Goal: Transaction & Acquisition: Download file/media

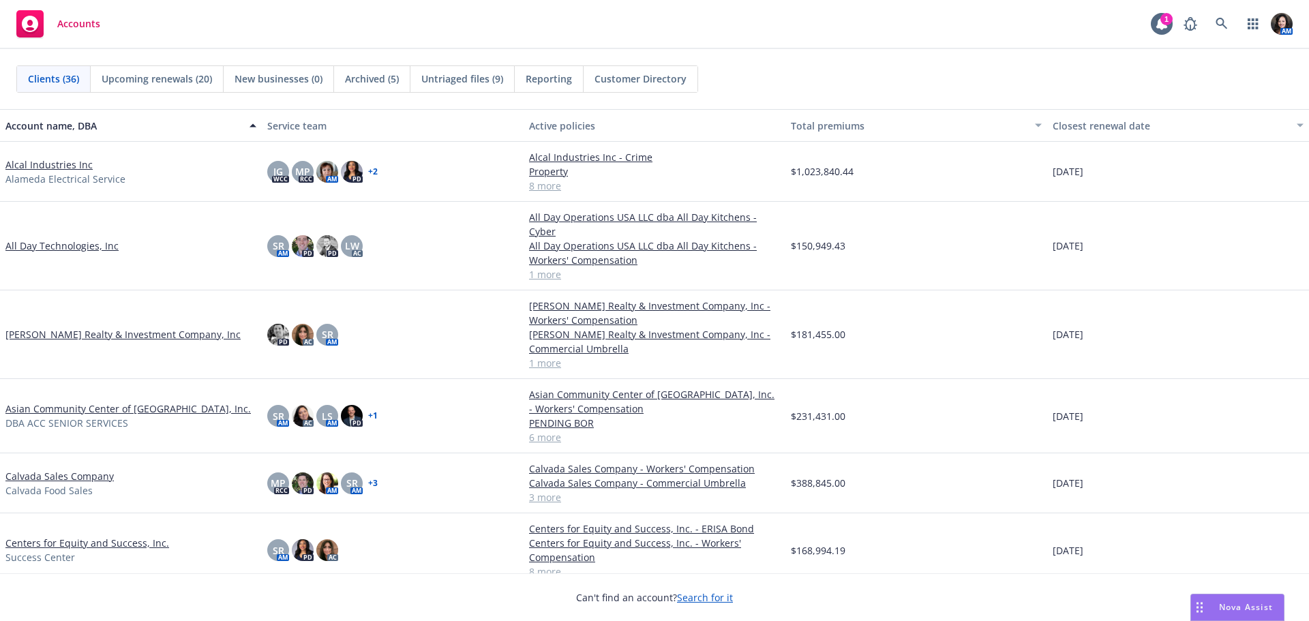
click at [70, 387] on div "Asian Community Center of [GEOGRAPHIC_DATA], Inc. DBA ACC SENIOR SERVICES" at bounding box center [131, 416] width 262 height 74
click at [77, 416] on span "DBA ACC SENIOR SERVICES" at bounding box center [66, 423] width 123 height 14
click at [87, 402] on link "Asian Community Center of Sacramento Valley, Inc." at bounding box center [127, 409] width 245 height 14
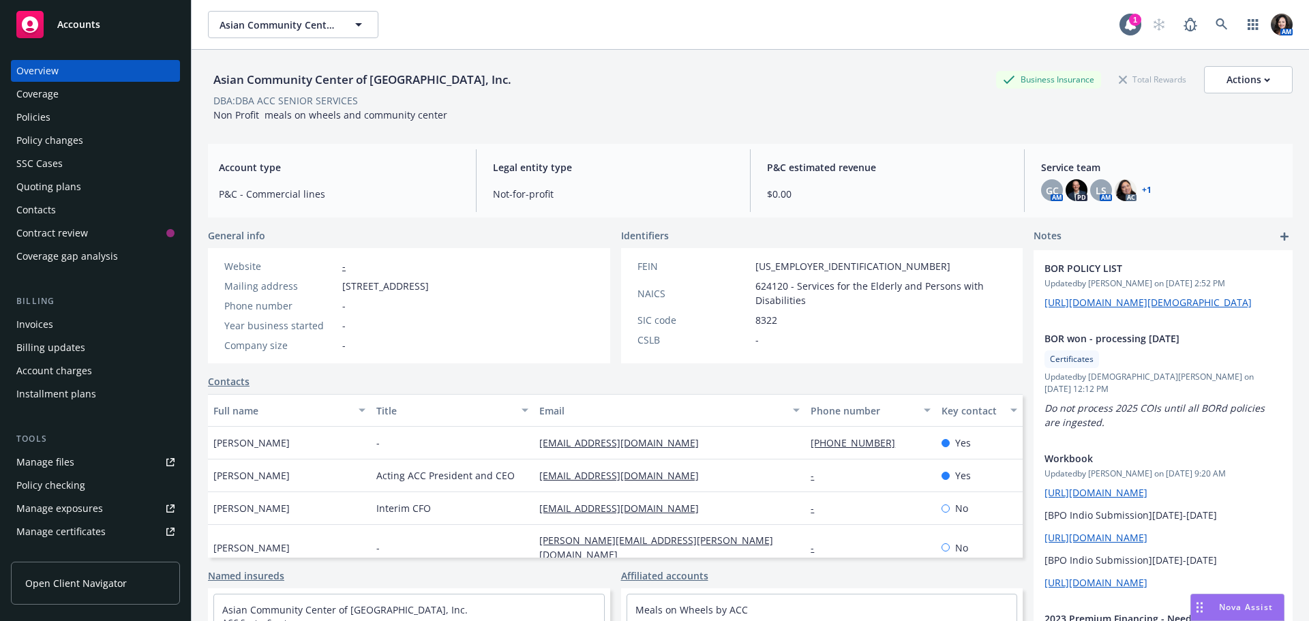
click at [143, 121] on div "Policies" at bounding box center [95, 117] width 158 height 22
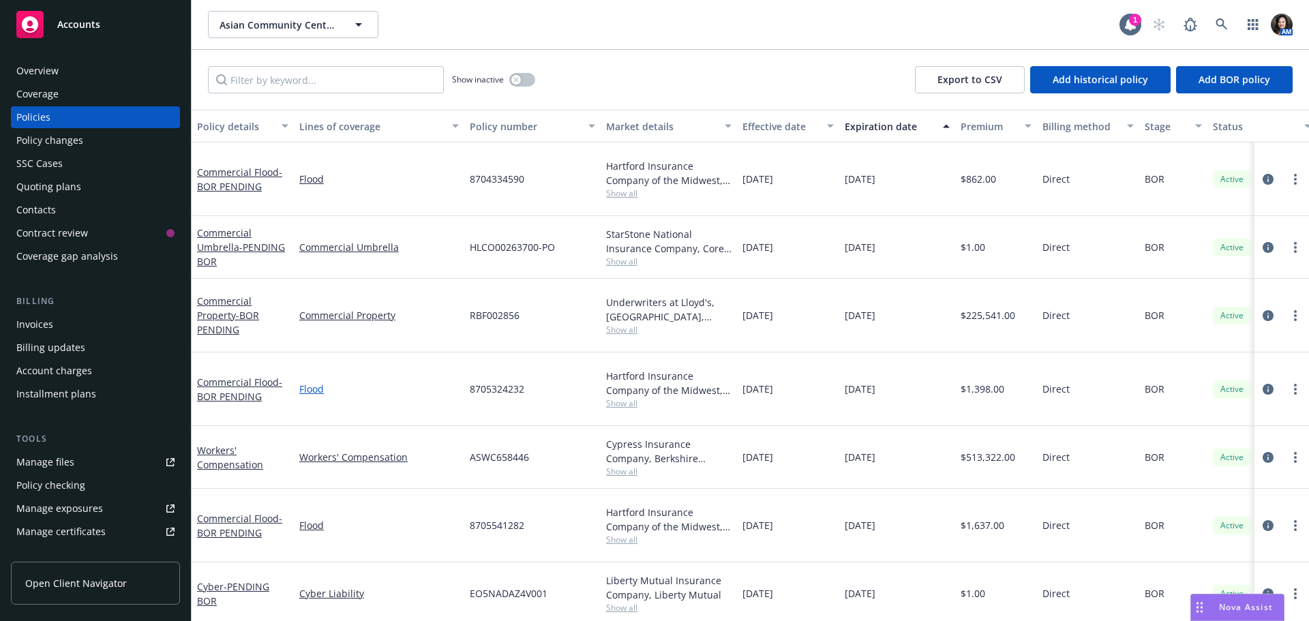
scroll to position [4, 0]
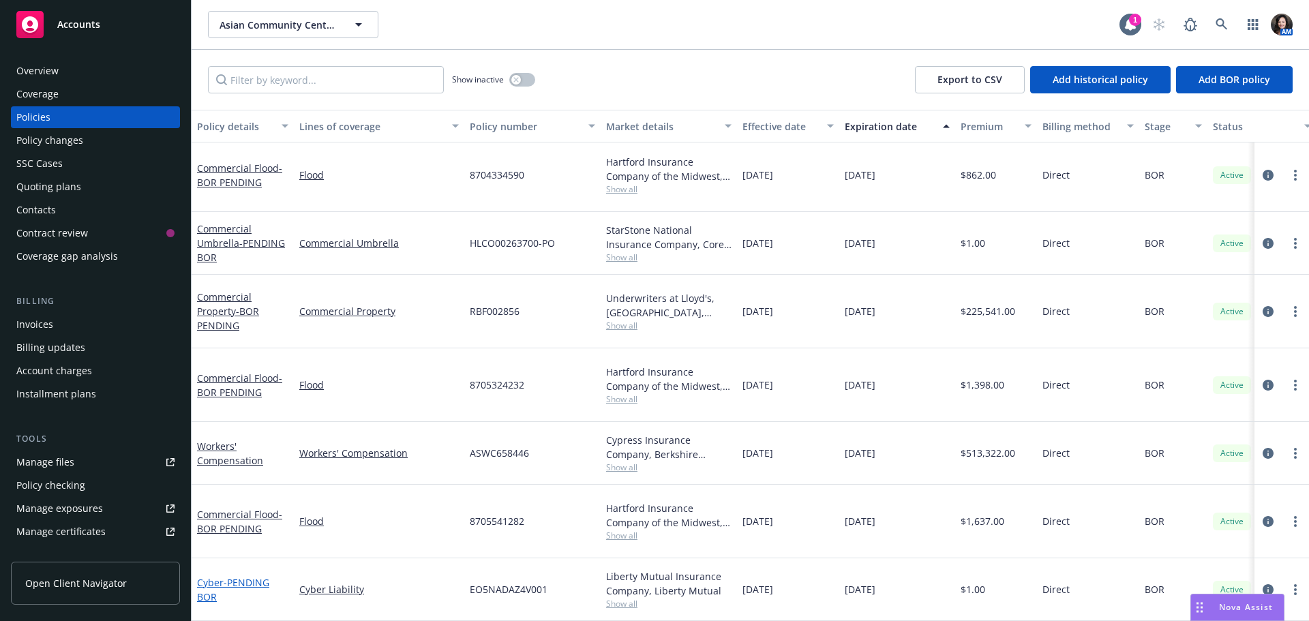
click at [262, 576] on span "- PENDING BOR" at bounding box center [233, 589] width 72 height 27
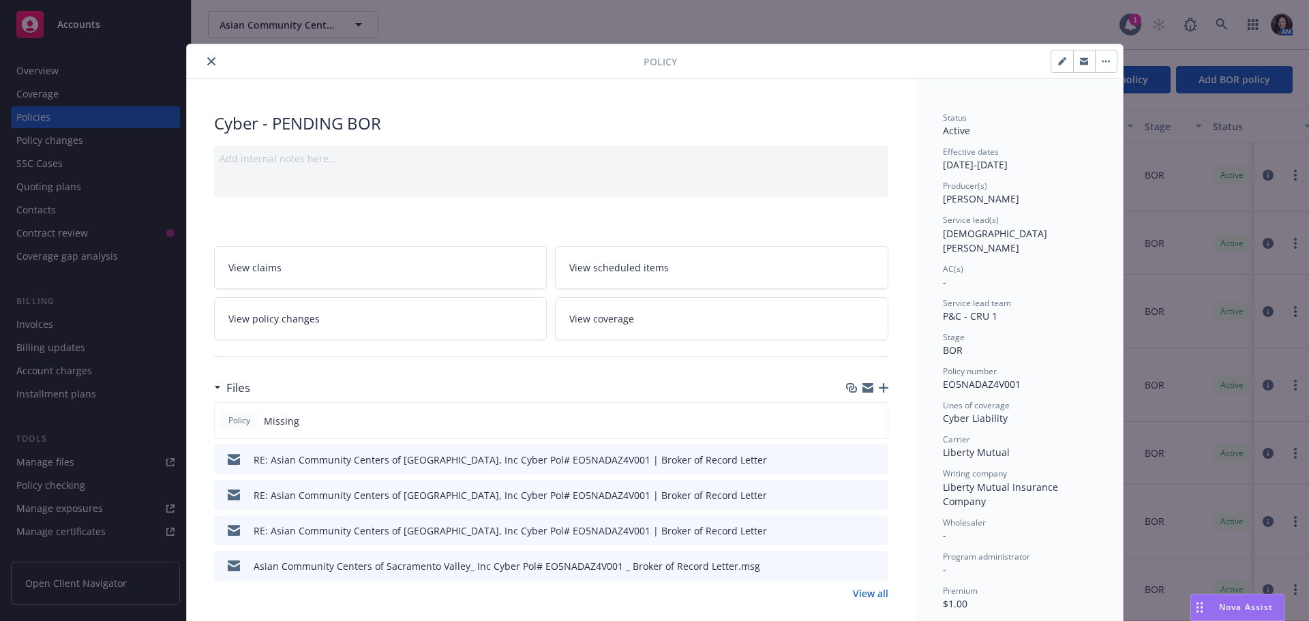
click at [203, 61] on button "close" at bounding box center [211, 61] width 16 height 16
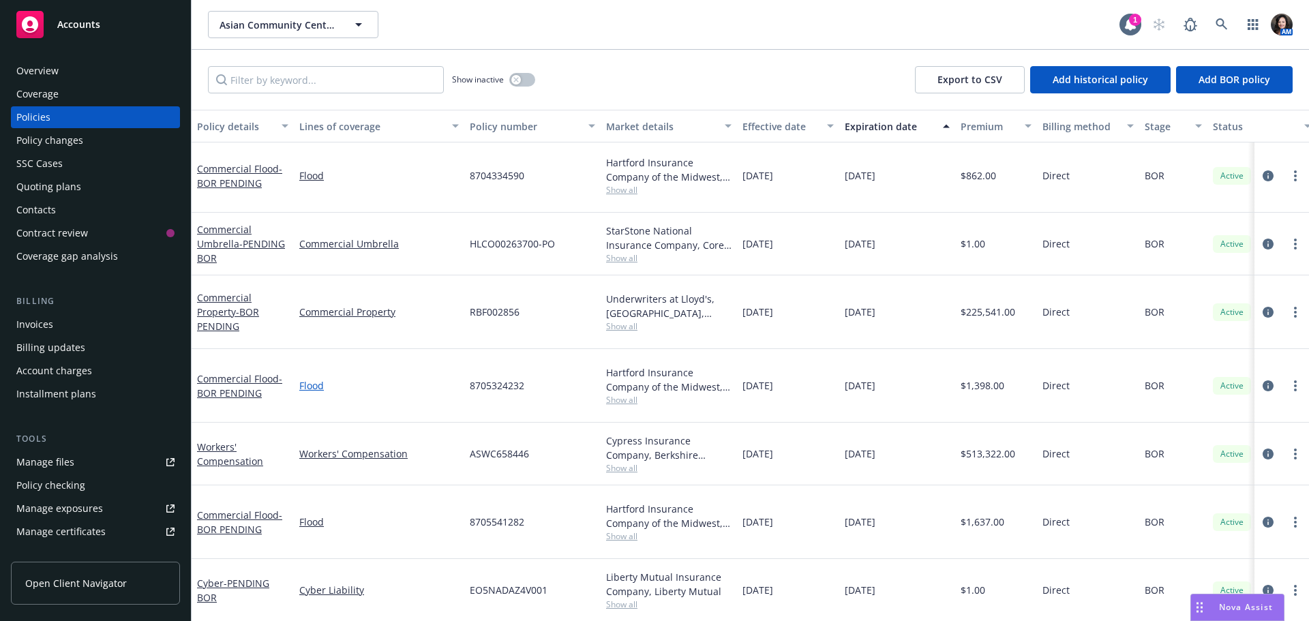
scroll to position [4, 0]
click at [636, 462] on span "Show all" at bounding box center [668, 468] width 125 height 12
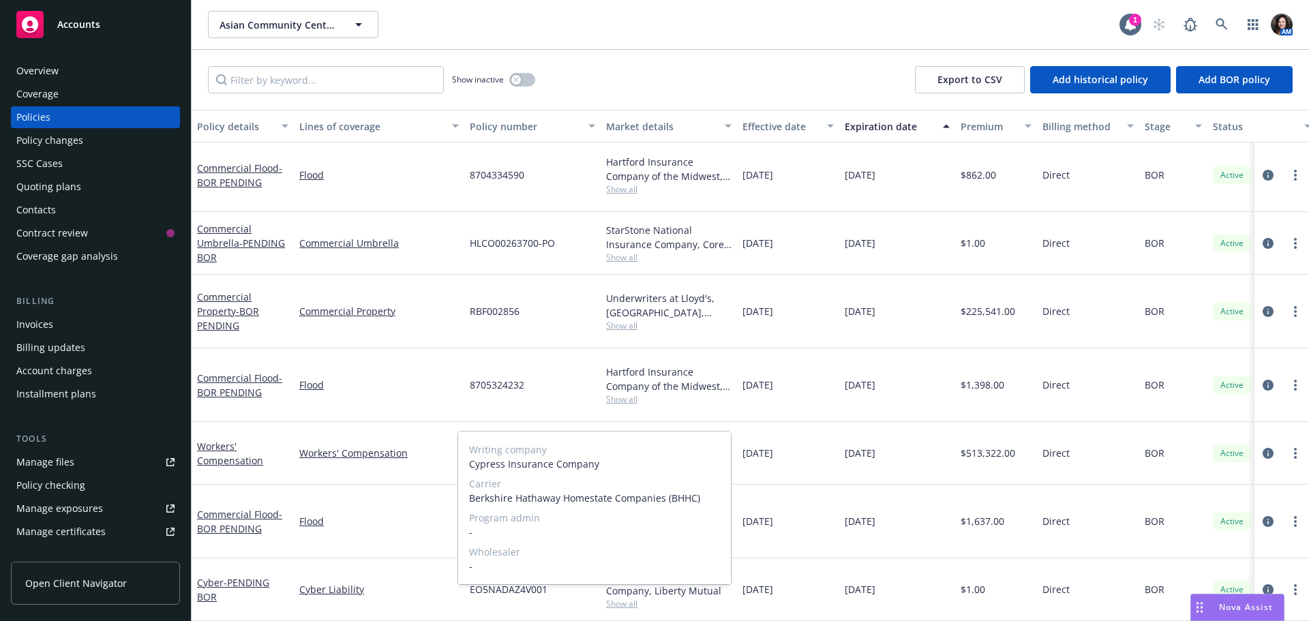
click at [636, 462] on span "Show all" at bounding box center [668, 468] width 125 height 12
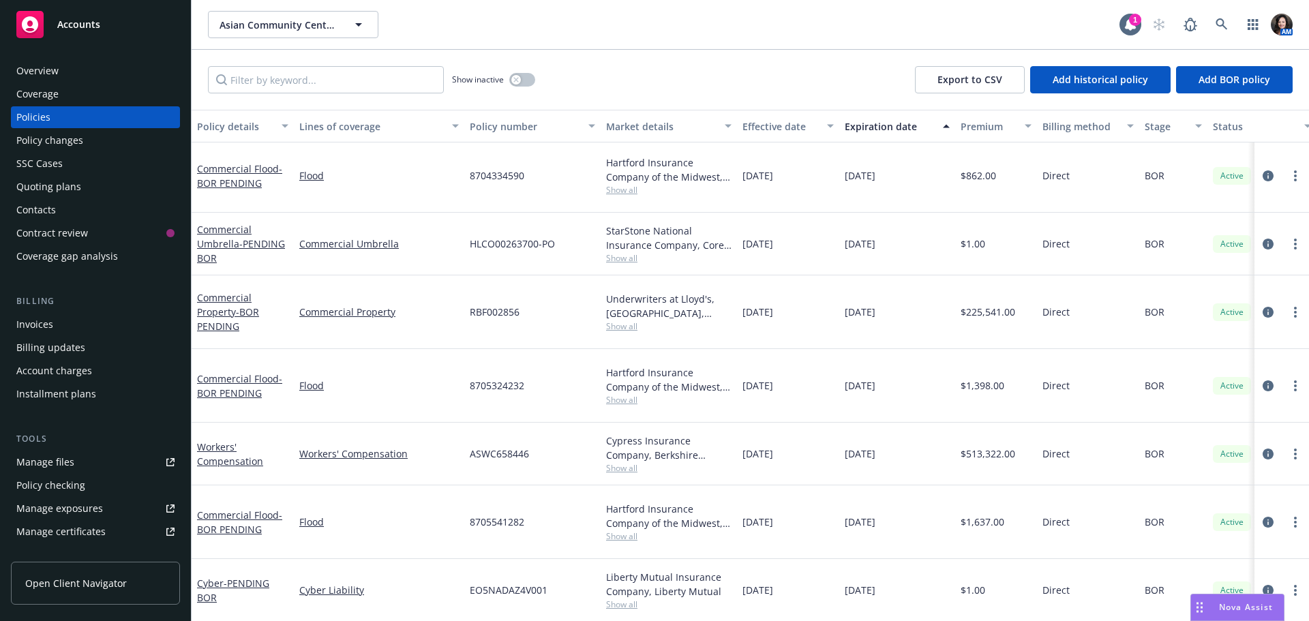
scroll to position [0, 0]
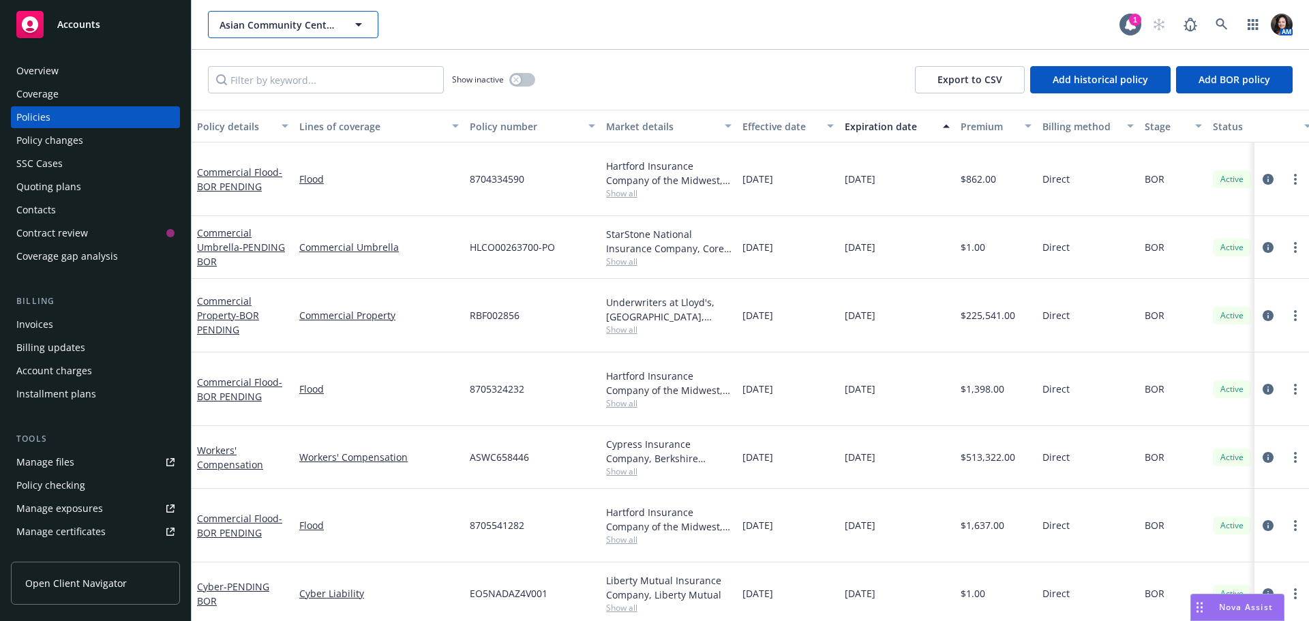
click at [310, 15] on button "Asian Community Center of Sacramento Valley, Inc." at bounding box center [293, 24] width 170 height 27
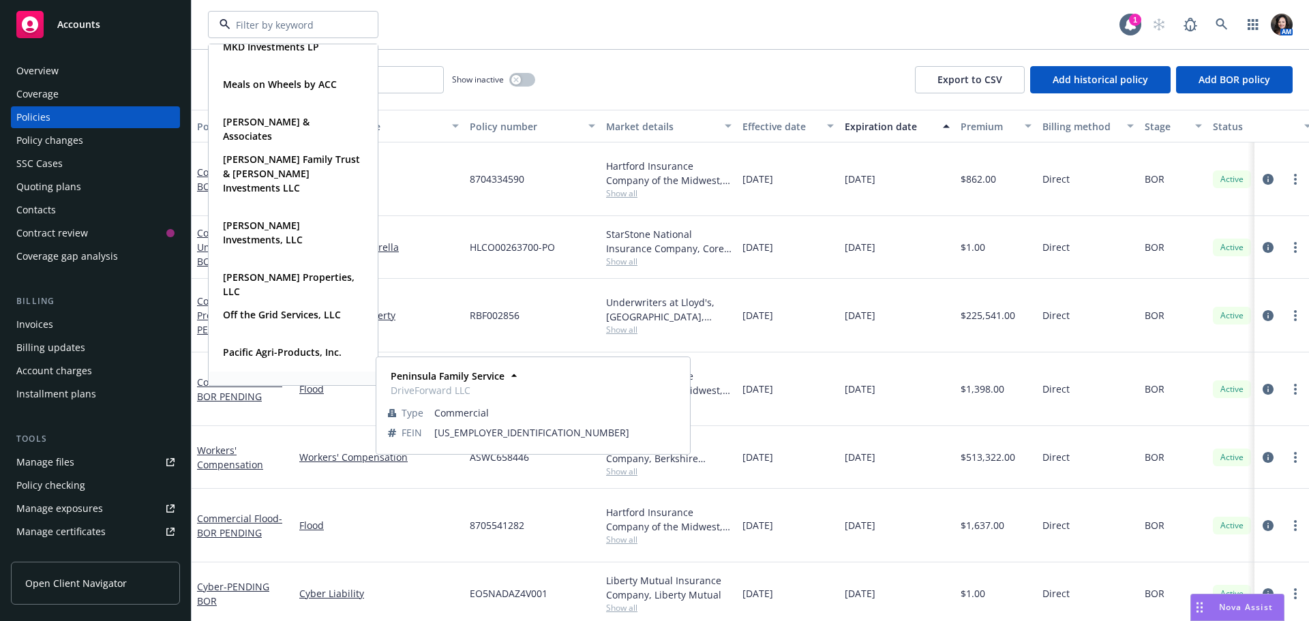
scroll to position [962, 0]
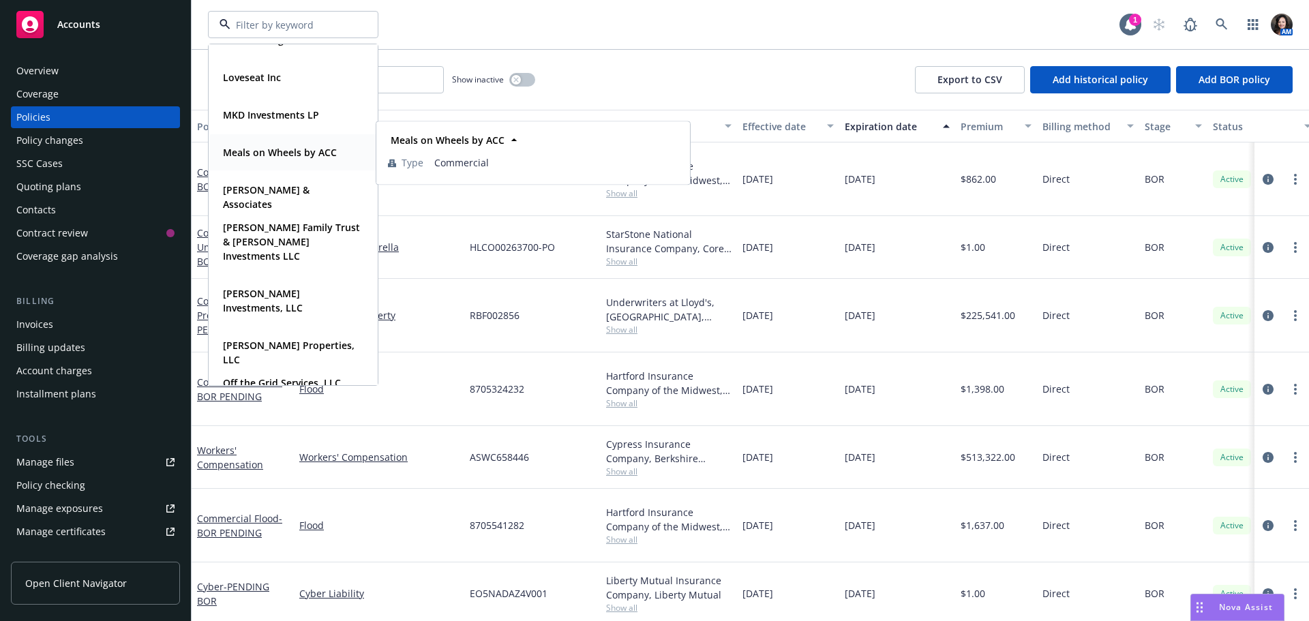
click at [294, 153] on strong "Meals on Wheels by ACC" at bounding box center [280, 152] width 114 height 13
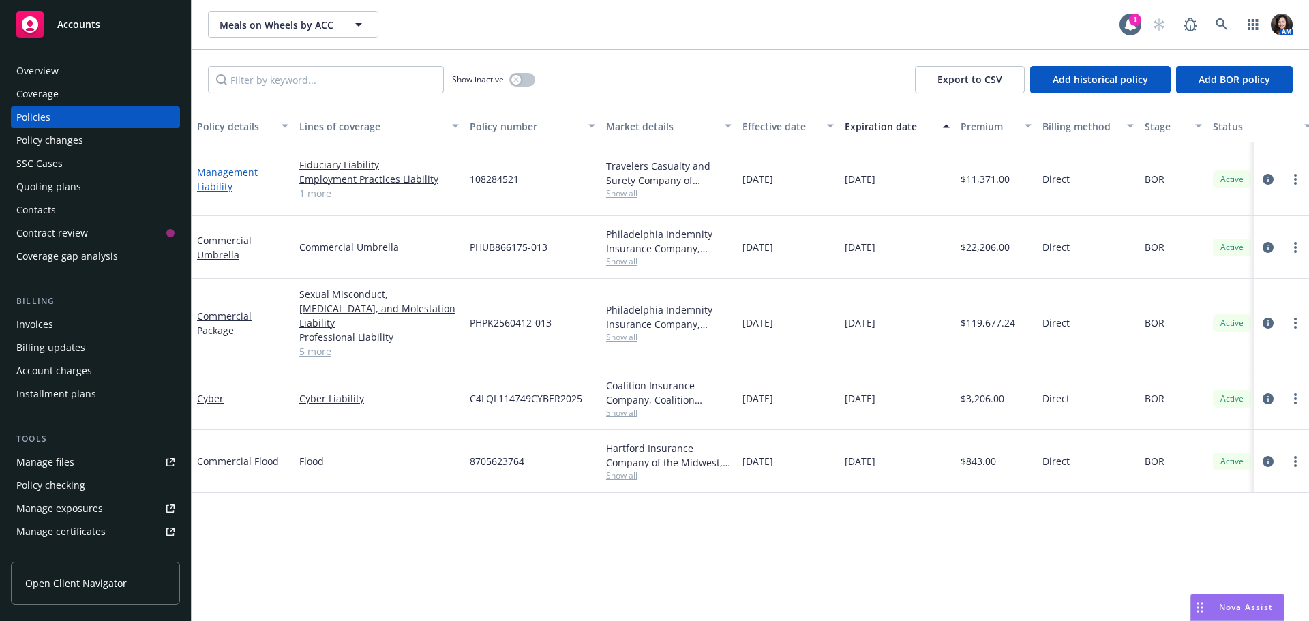
click at [213, 171] on link "Management Liability" at bounding box center [227, 179] width 61 height 27
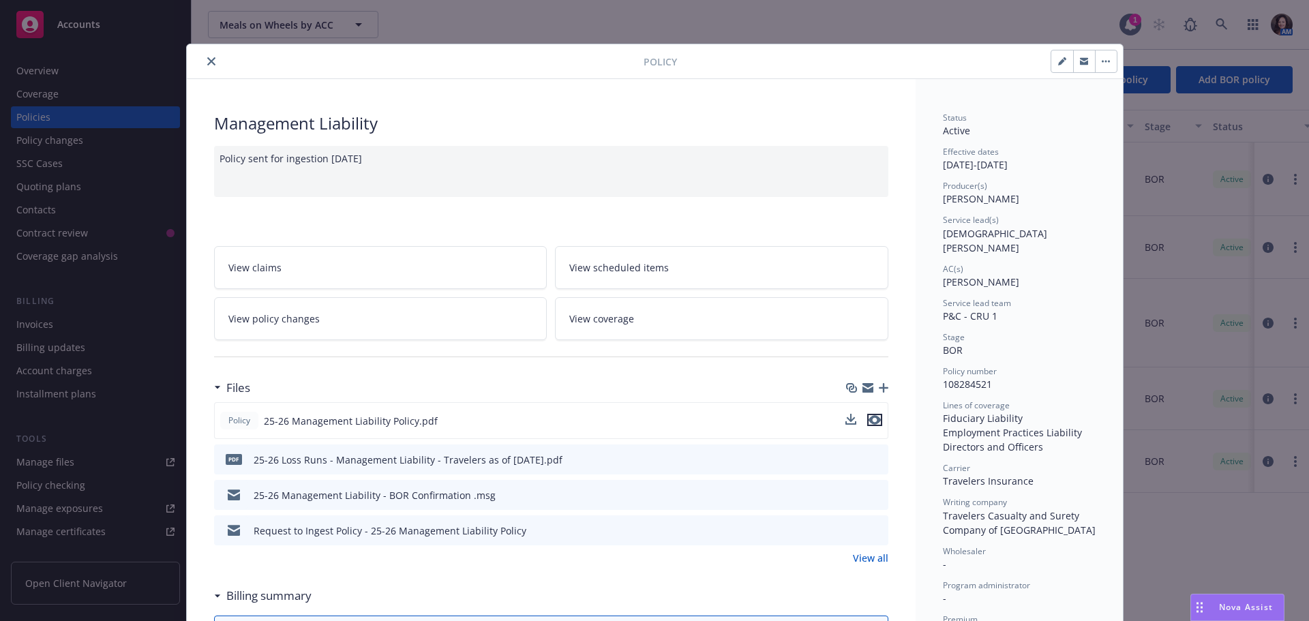
click at [873, 421] on icon "preview file" at bounding box center [875, 420] width 12 height 10
click at [209, 57] on button "close" at bounding box center [211, 61] width 16 height 16
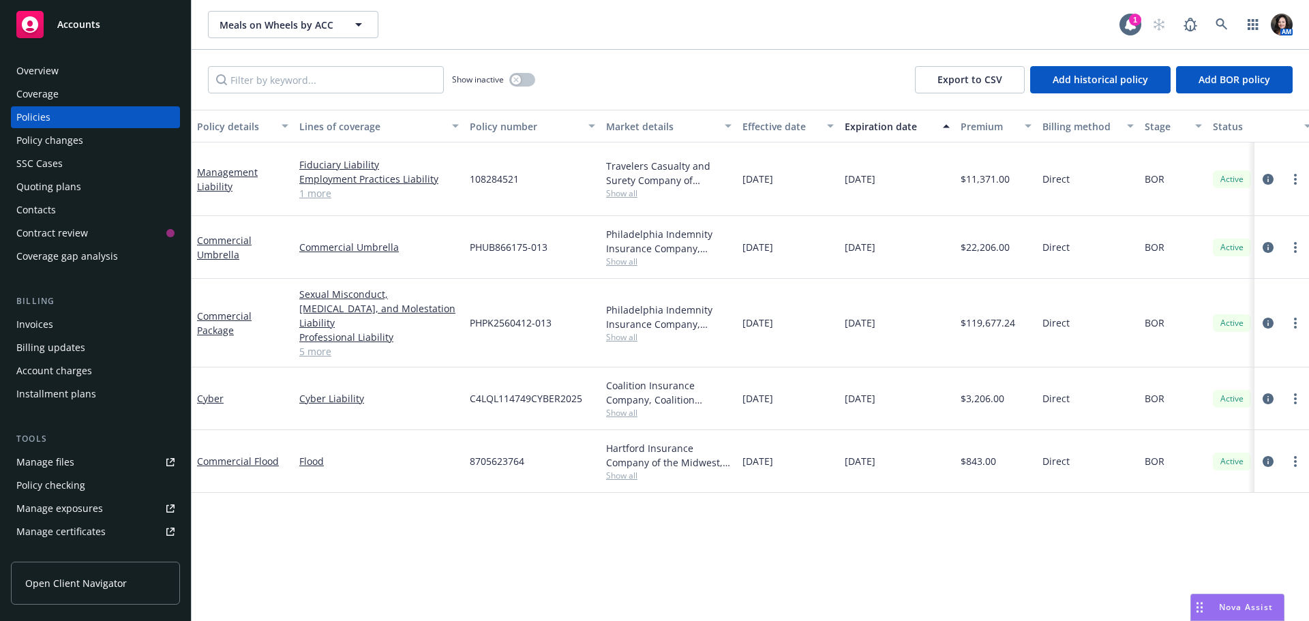
click at [620, 407] on span "Show all" at bounding box center [668, 413] width 125 height 12
click at [209, 392] on link "Cyber" at bounding box center [210, 398] width 27 height 13
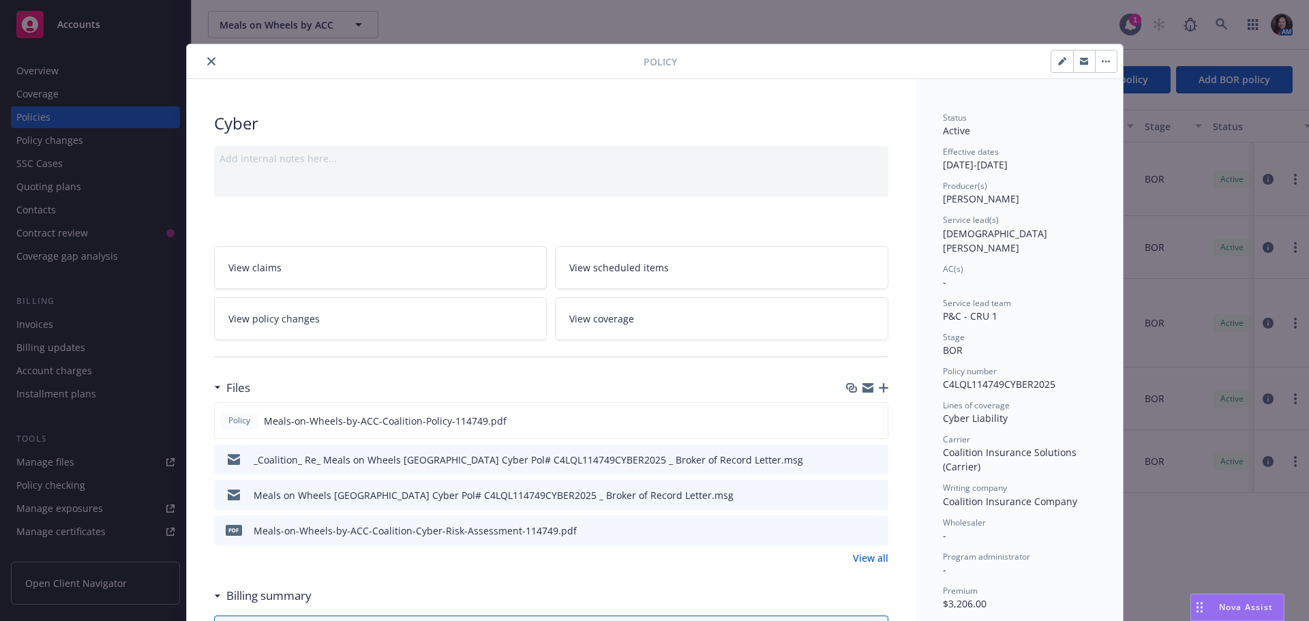
click at [853, 561] on link "View all" at bounding box center [870, 558] width 35 height 14
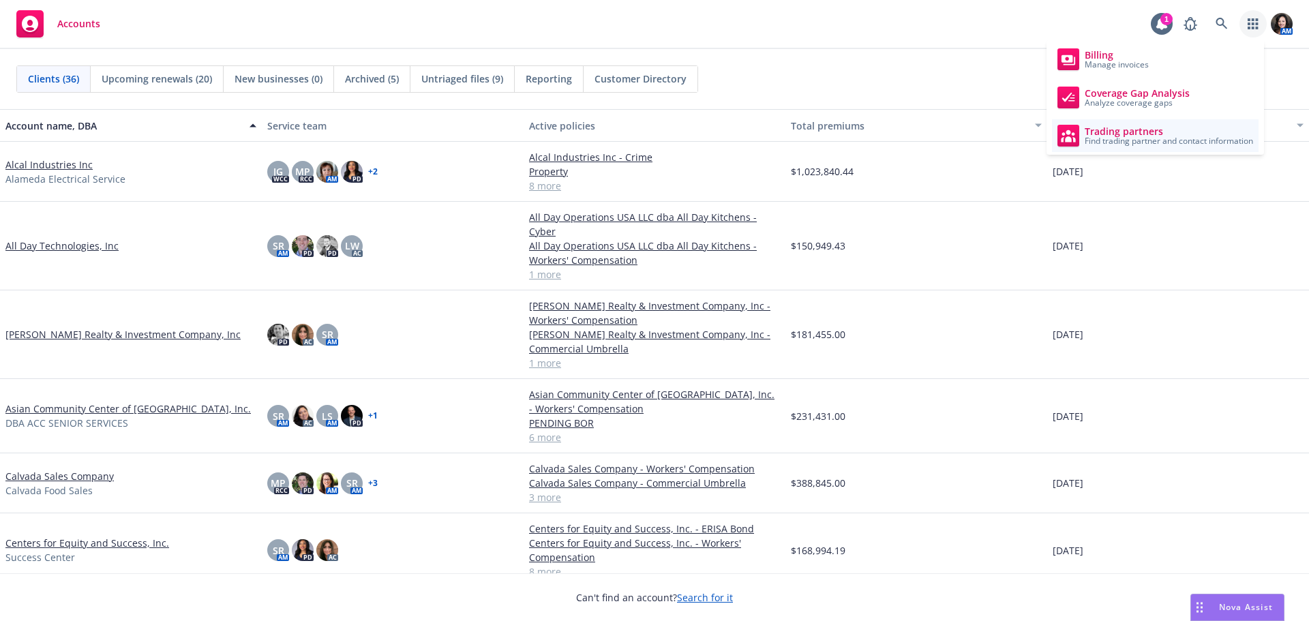
click at [1191, 129] on span "Trading partners" at bounding box center [1169, 131] width 168 height 11
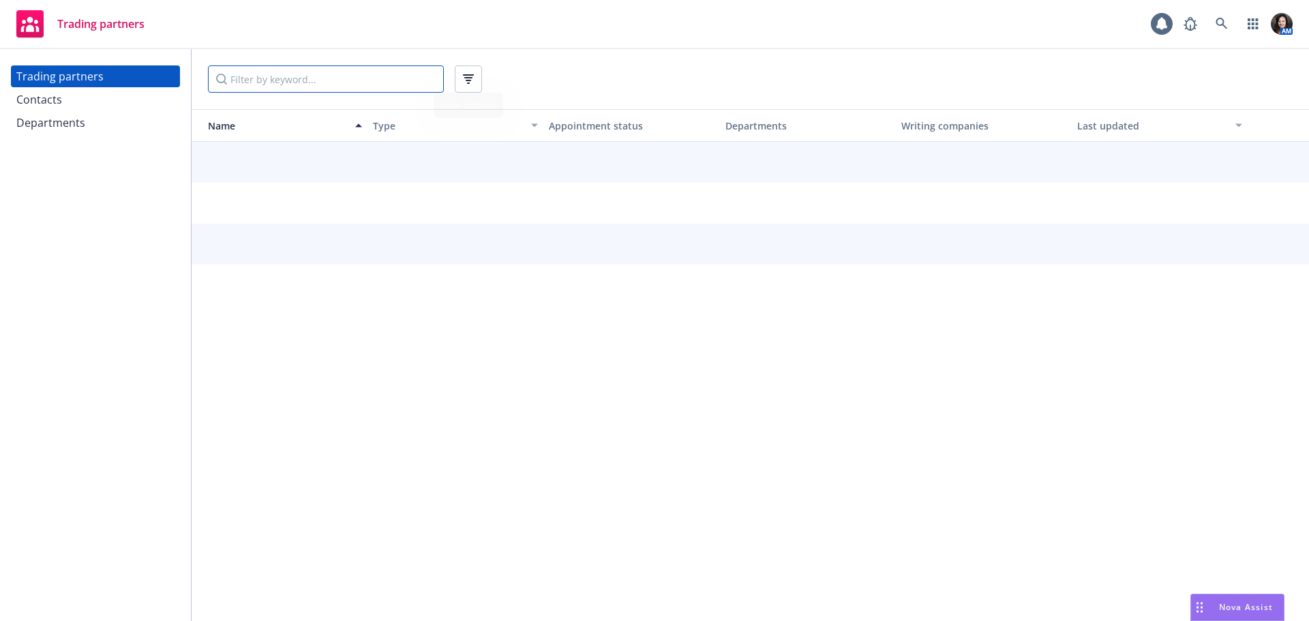
click at [398, 81] on input "Filter by keyword..." at bounding box center [326, 78] width 236 height 27
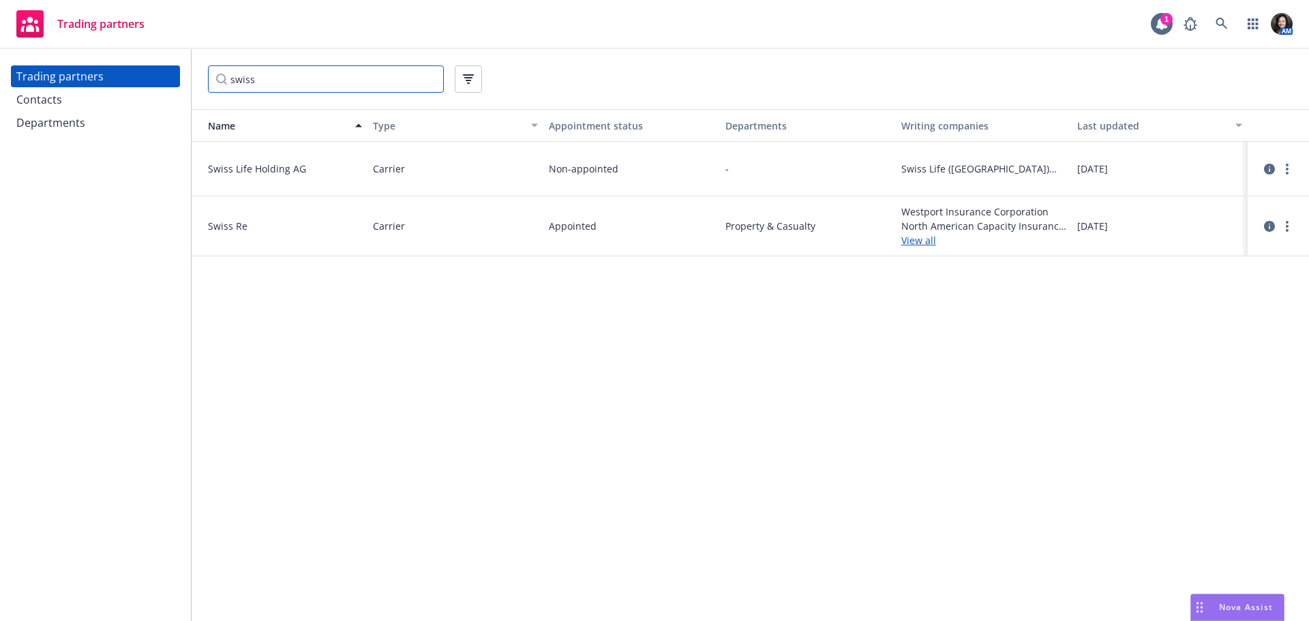
drag, startPoint x: 264, startPoint y: 81, endPoint x: 200, endPoint y: 85, distance: 64.2
click at [200, 85] on div "swiss" at bounding box center [751, 79] width 1118 height 60
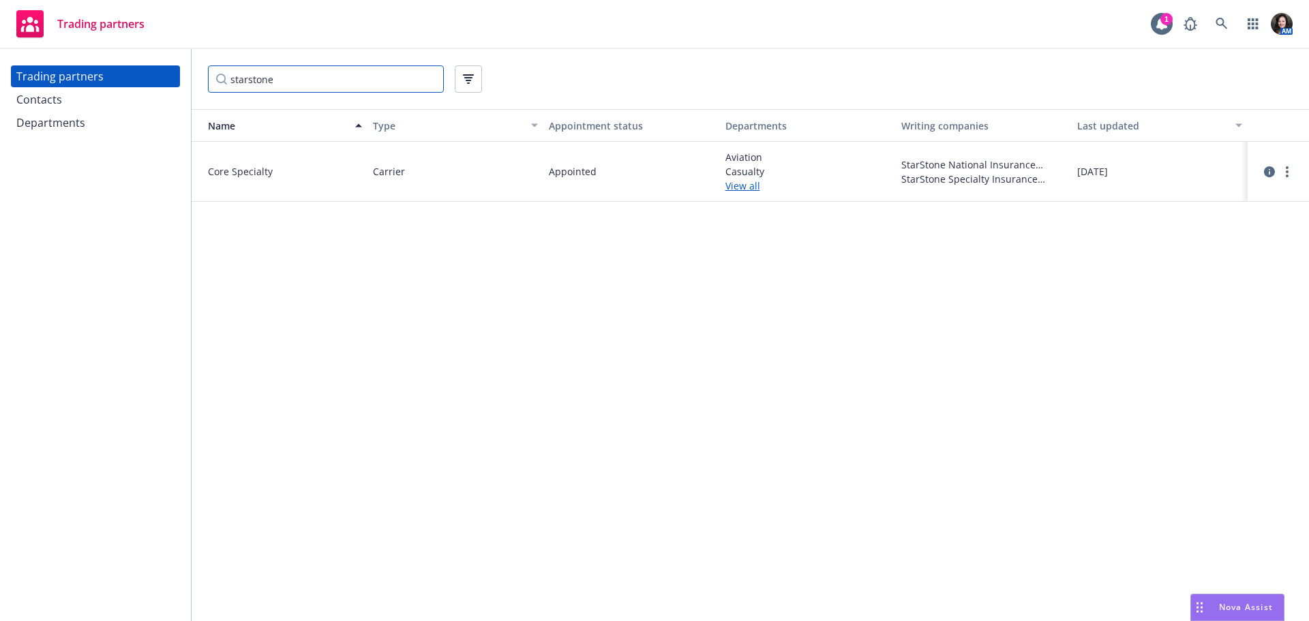
type input "starstone"
click at [750, 184] on link "View all" at bounding box center [808, 186] width 165 height 14
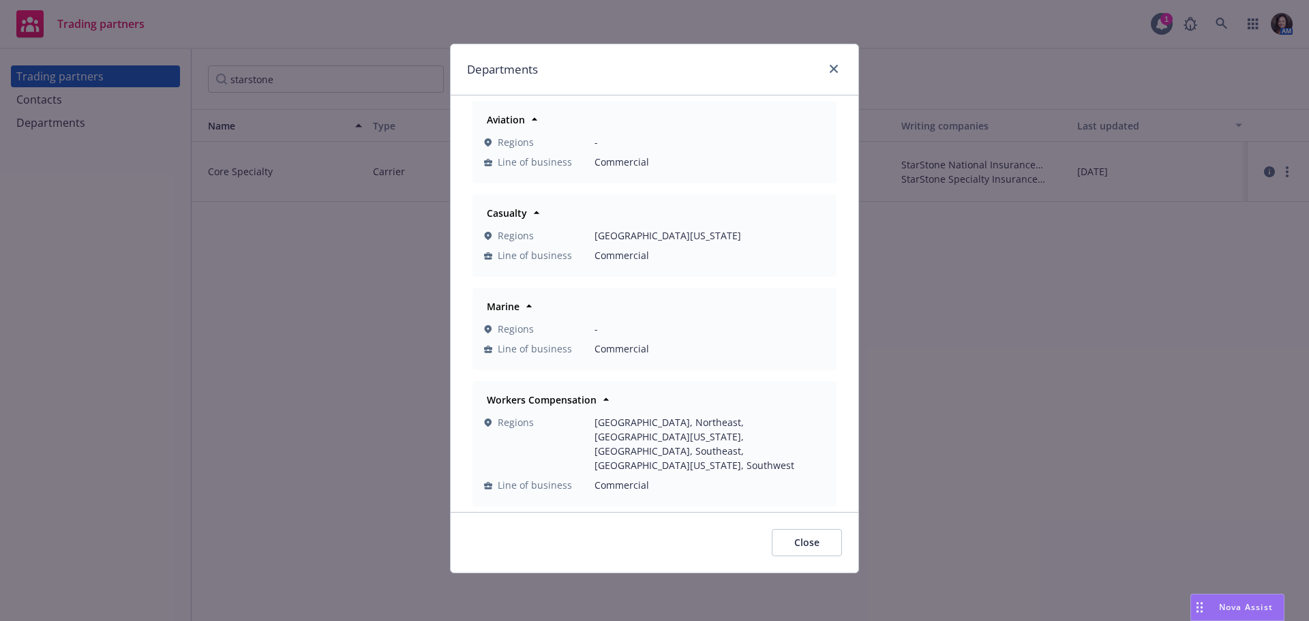
click at [850, 68] on div "Departments" at bounding box center [655, 69] width 408 height 51
click at [833, 67] on icon "close" at bounding box center [834, 69] width 8 height 8
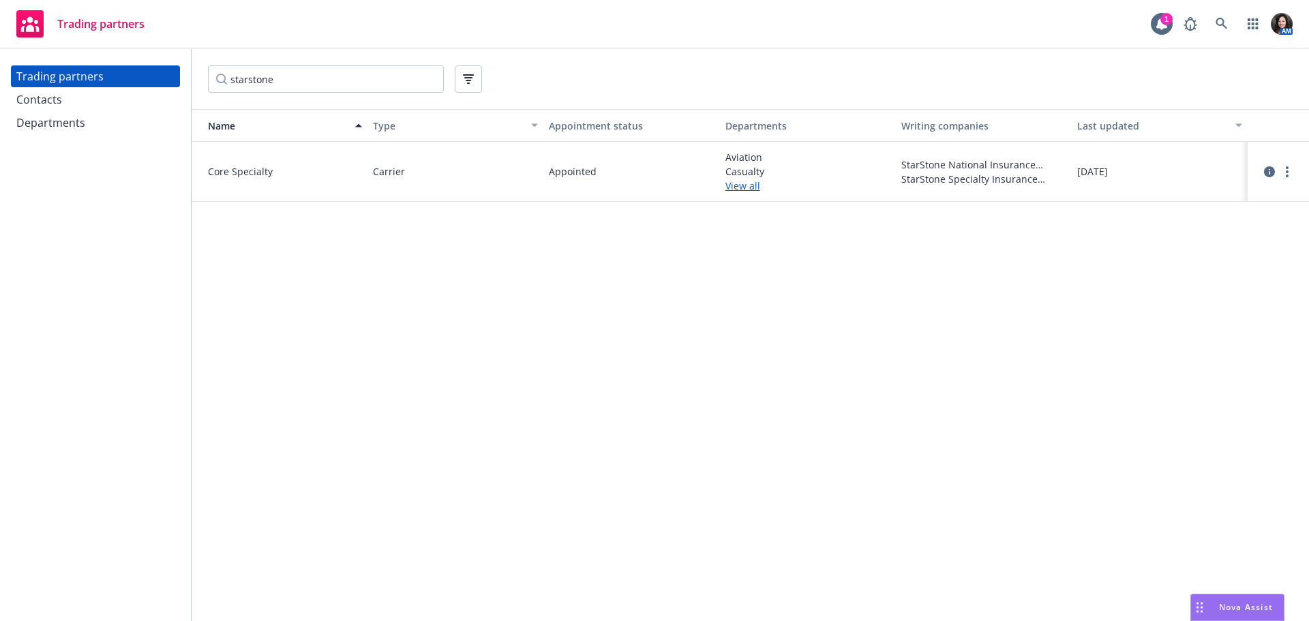
click at [756, 190] on link "View all" at bounding box center [808, 186] width 165 height 14
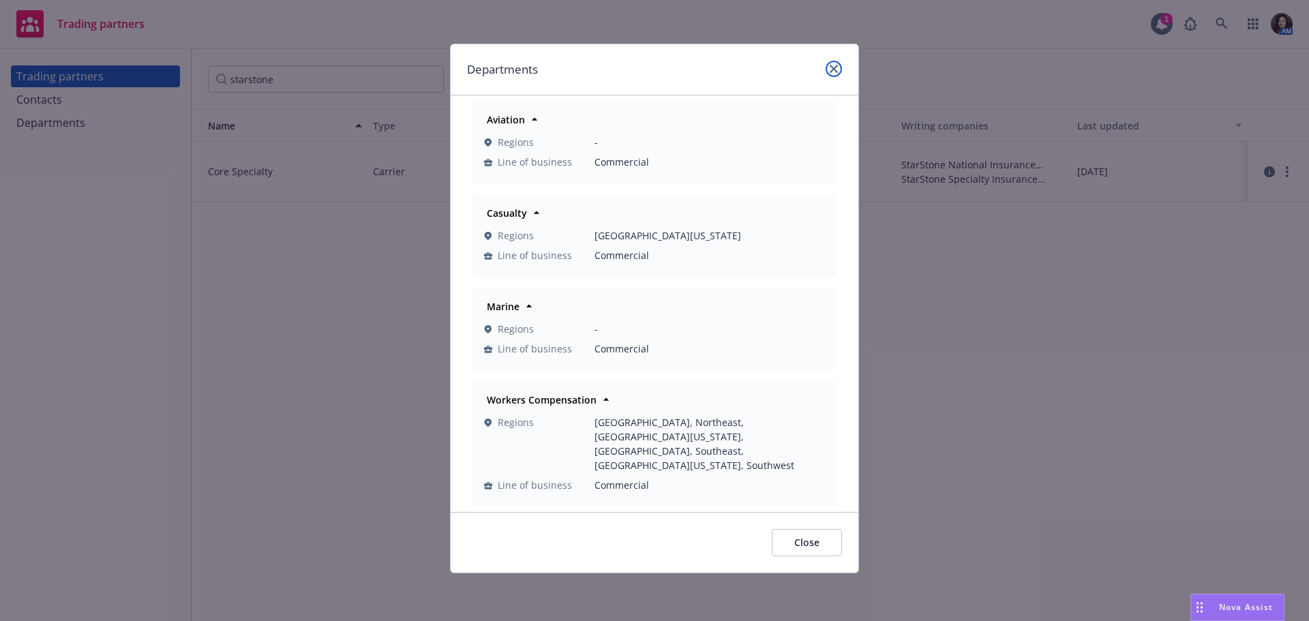
click at [833, 64] on link "close" at bounding box center [834, 69] width 16 height 16
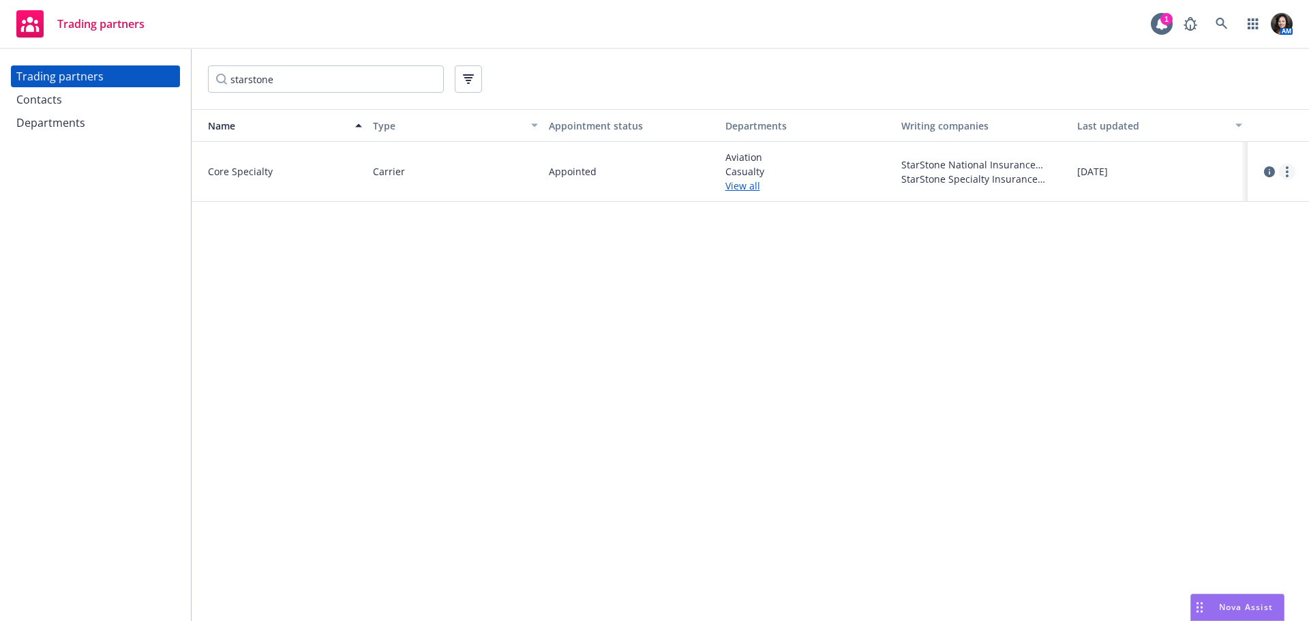
click at [1291, 173] on link "more" at bounding box center [1287, 172] width 16 height 16
click at [1235, 195] on link "View contacts" at bounding box center [1219, 199] width 152 height 27
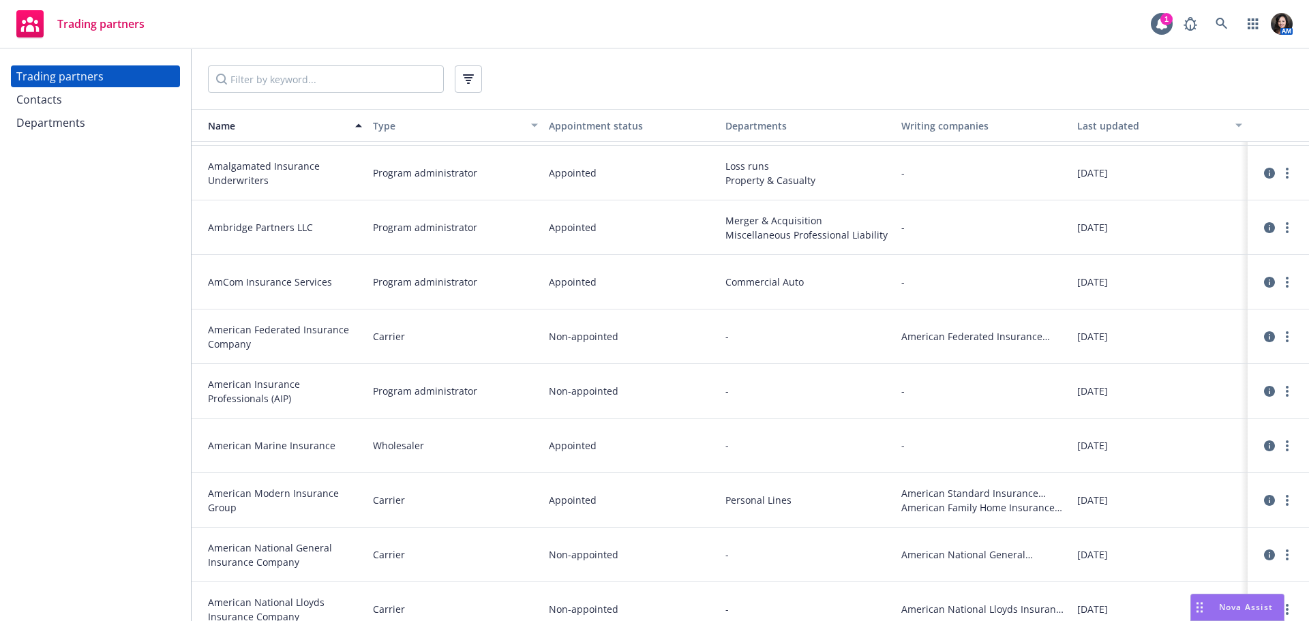
scroll to position [1637, 0]
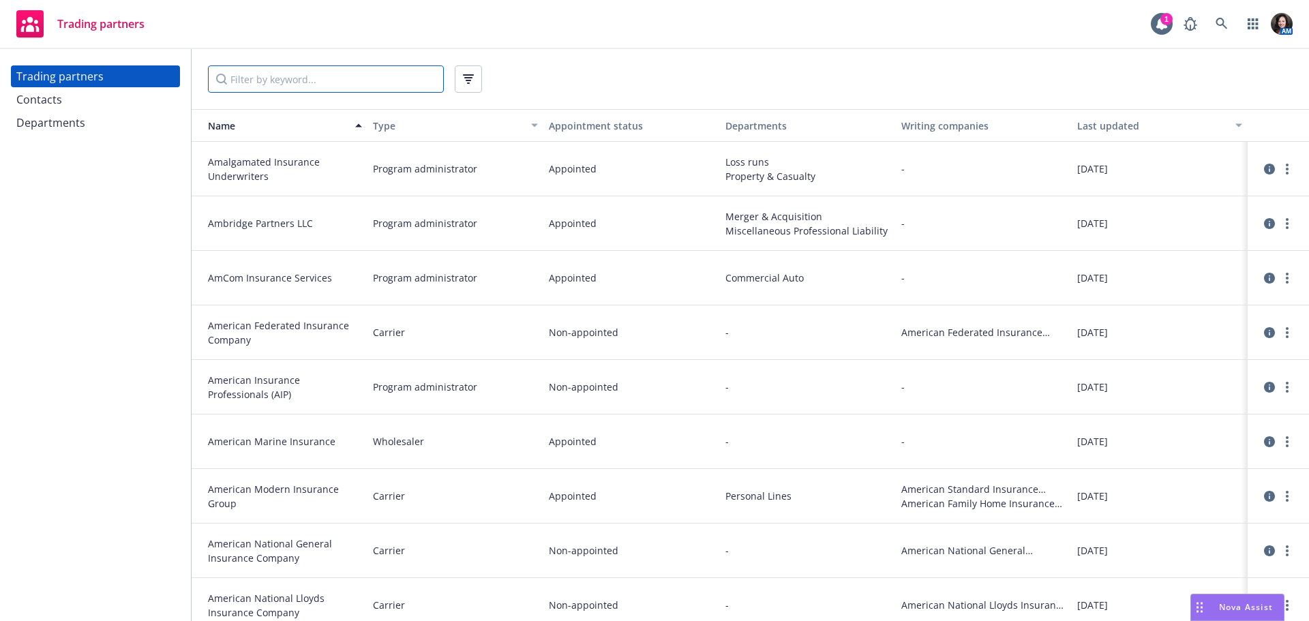
click at [327, 82] on input "Filter by keyword..." at bounding box center [326, 78] width 236 height 27
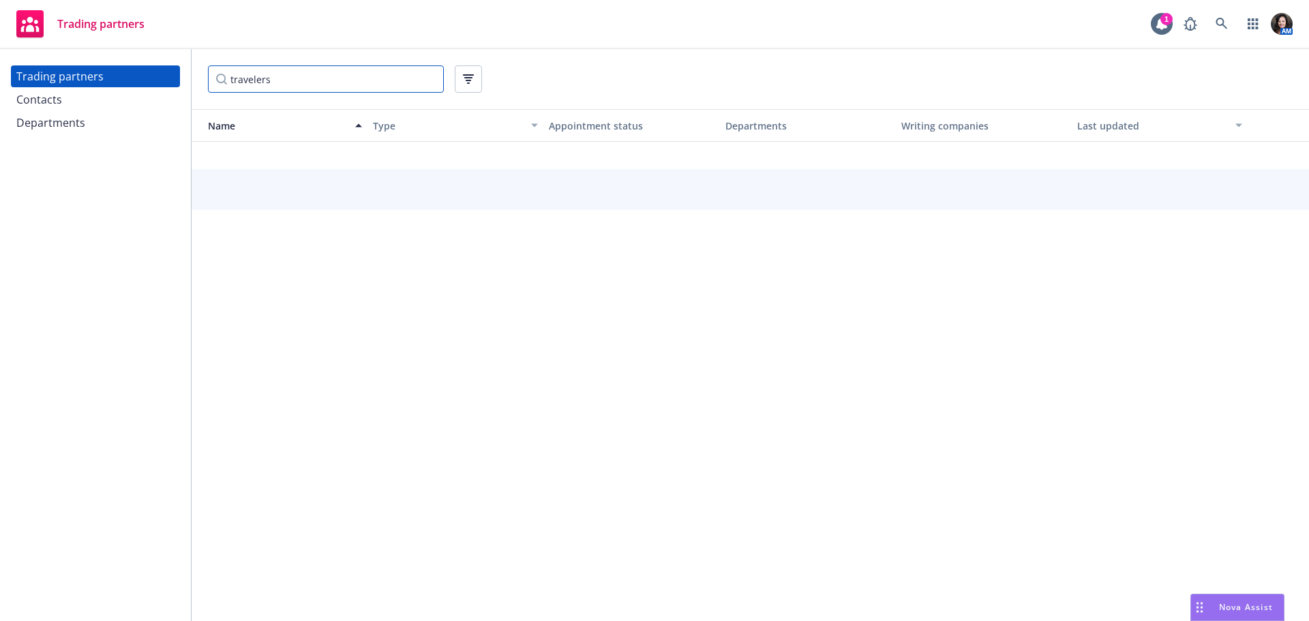
type input "travelers"
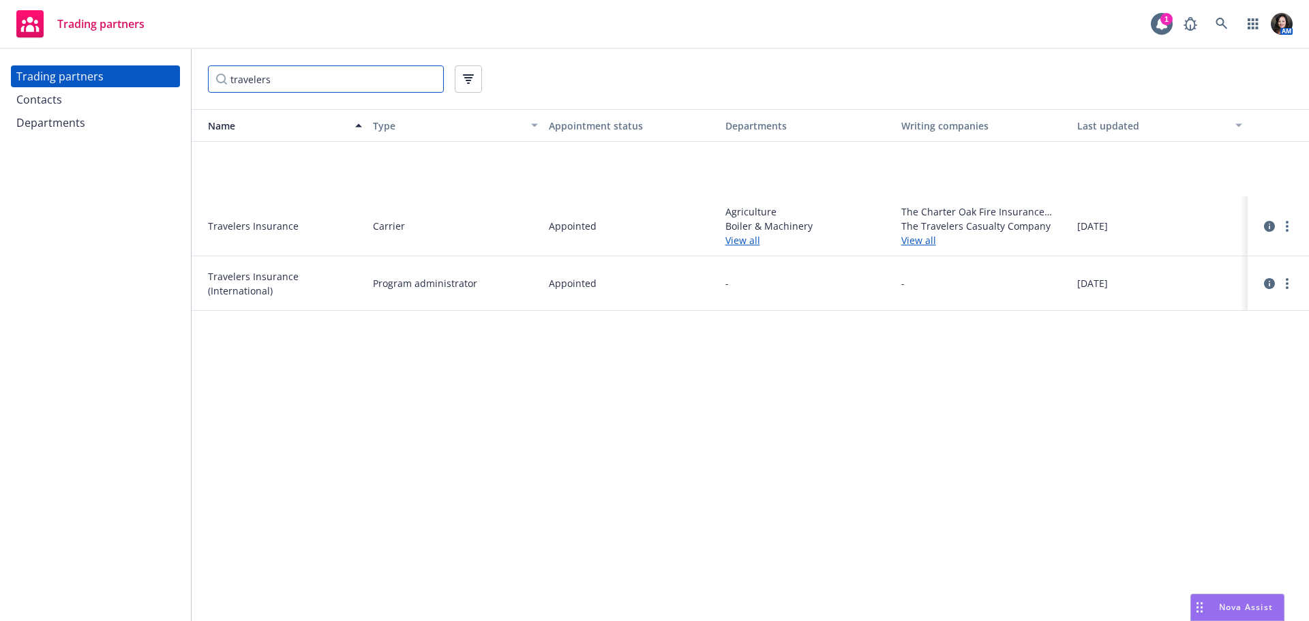
scroll to position [0, 0]
click at [1272, 228] on icon "circleInformation" at bounding box center [1269, 226] width 11 height 11
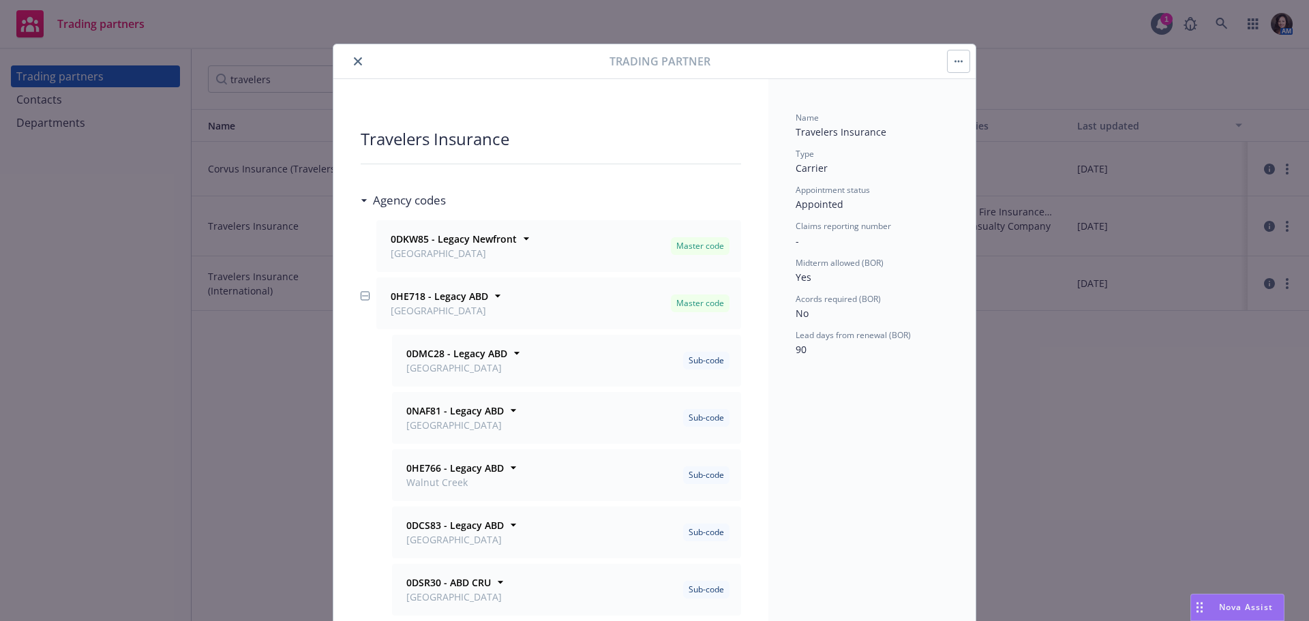
click at [951, 58] on button "button" at bounding box center [959, 61] width 22 height 22
click at [953, 91] on link "View contacts" at bounding box center [1007, 98] width 127 height 27
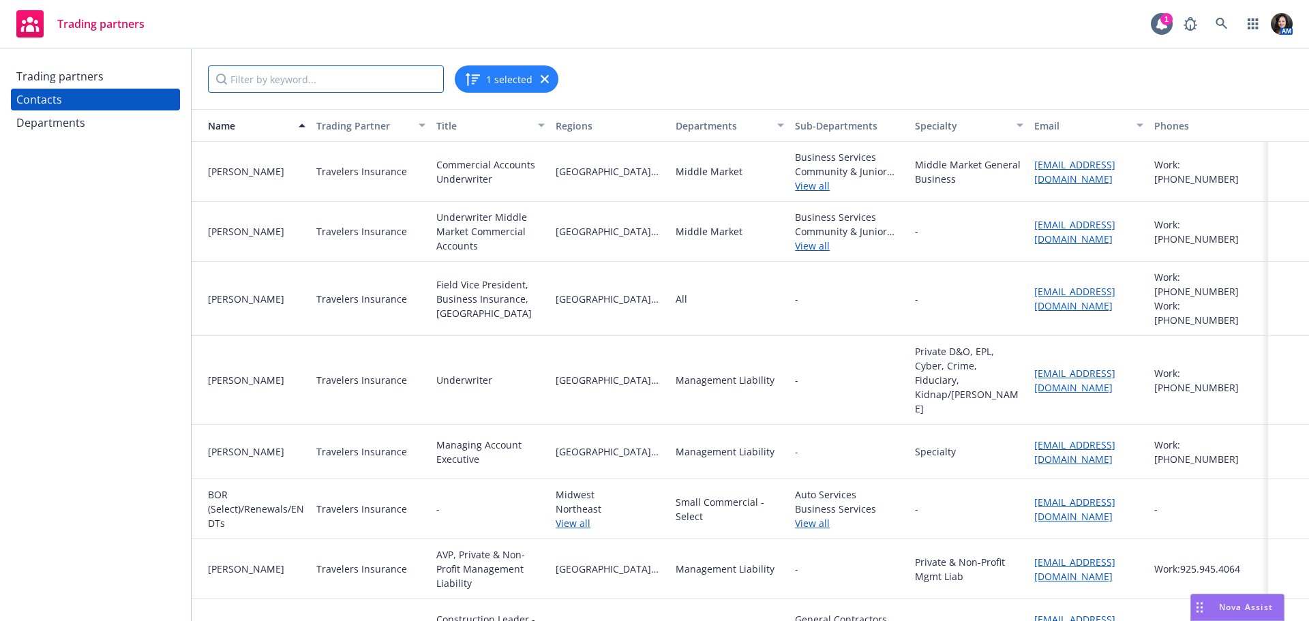
click at [355, 85] on input "Filter by keyword..." at bounding box center [326, 78] width 236 height 27
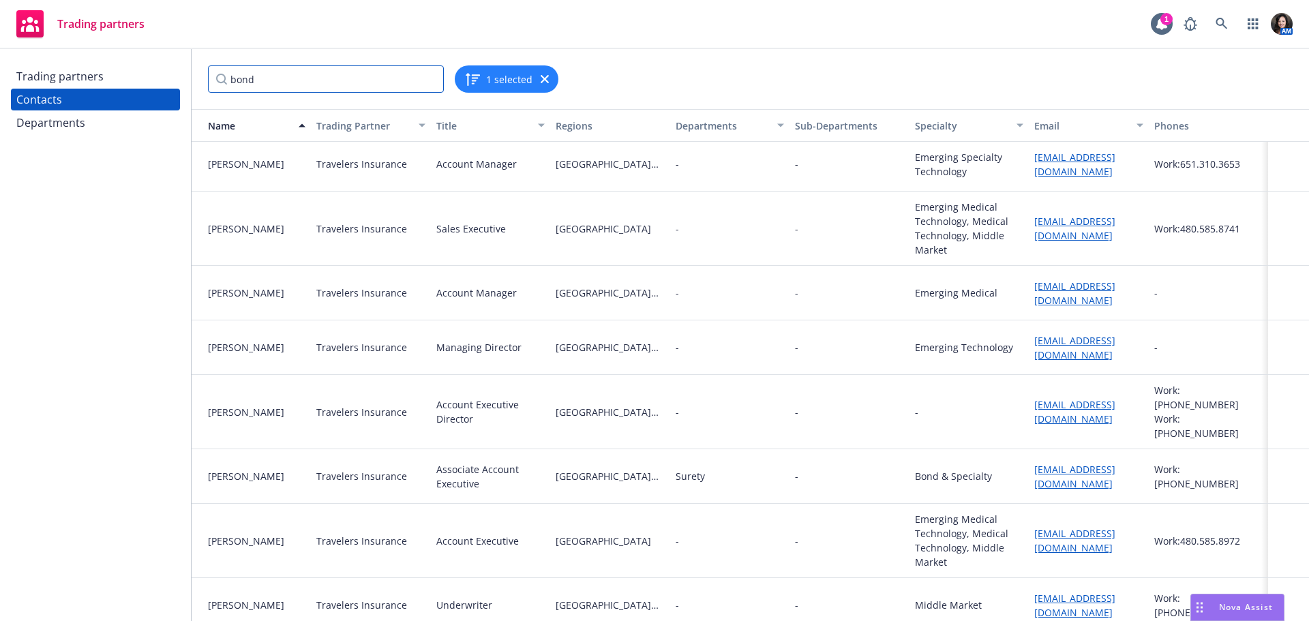
scroll to position [211, 0]
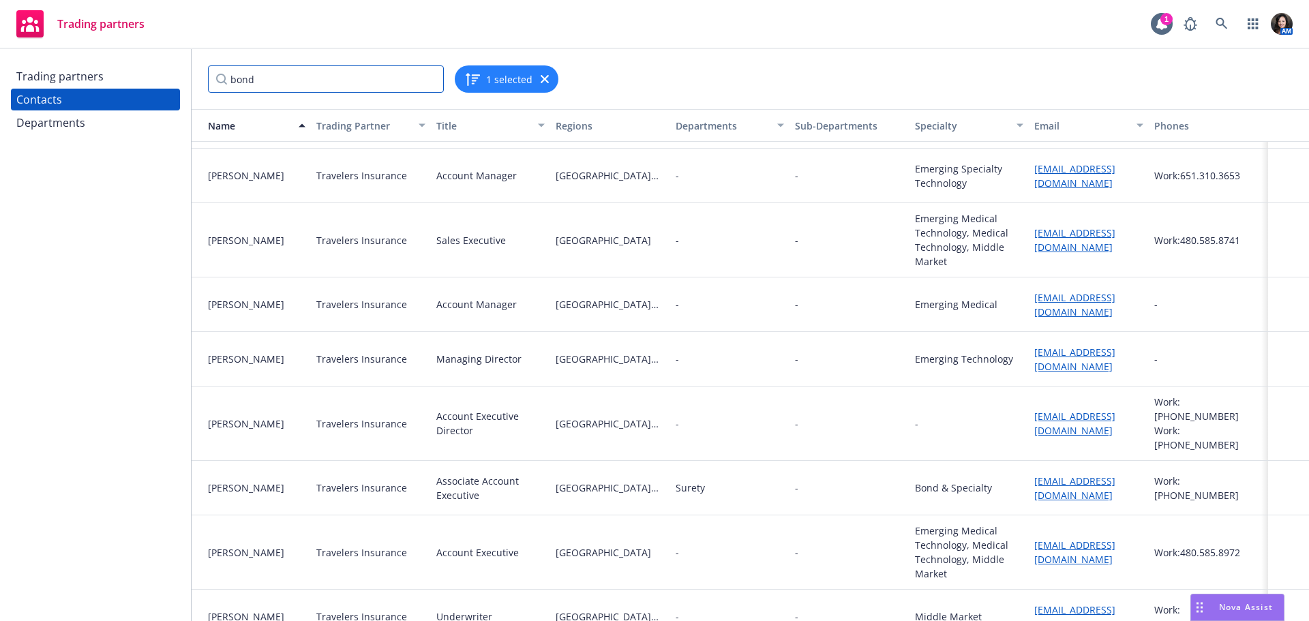
drag, startPoint x: 270, startPoint y: 80, endPoint x: 190, endPoint y: 77, distance: 79.8
click at [190, 77] on div "Trading partners Contacts Departments bond 1 selected Name Trading Partner Titl…" at bounding box center [654, 335] width 1309 height 572
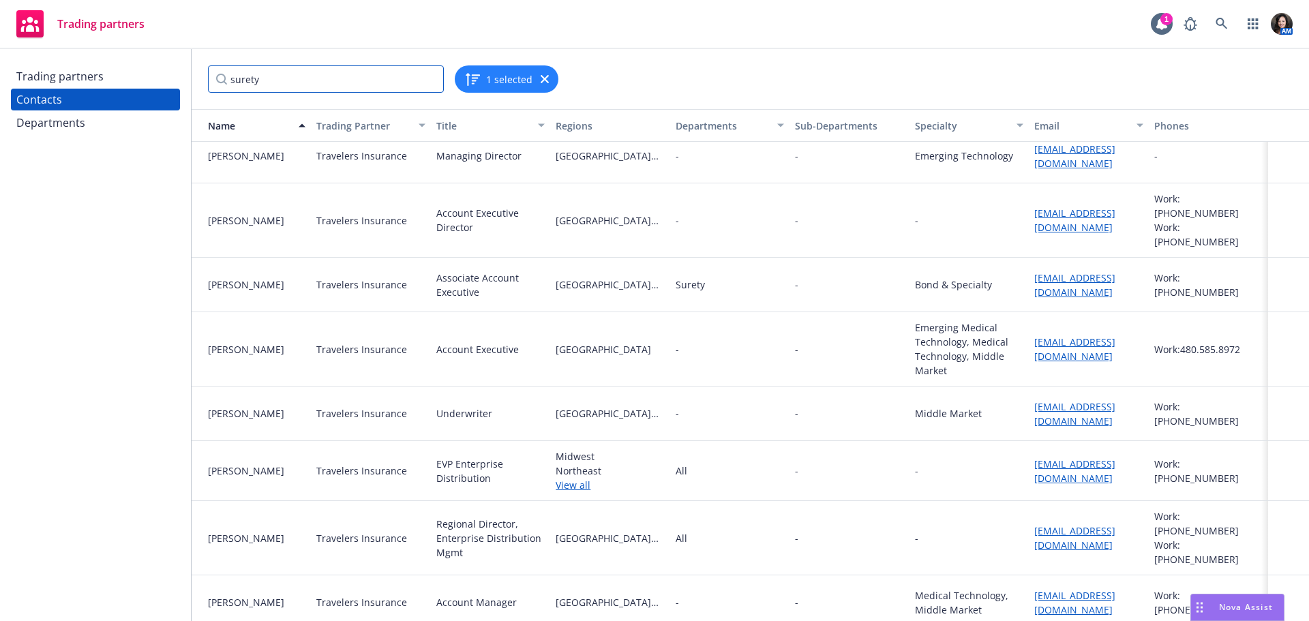
scroll to position [484, 0]
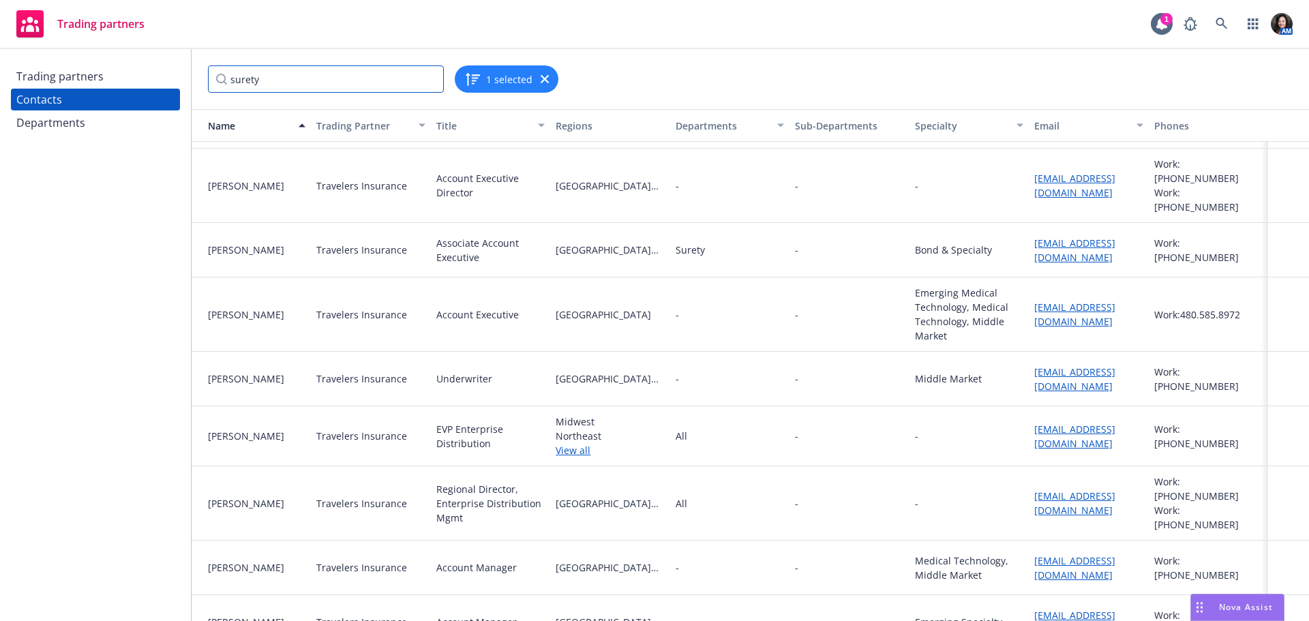
type input "surety"
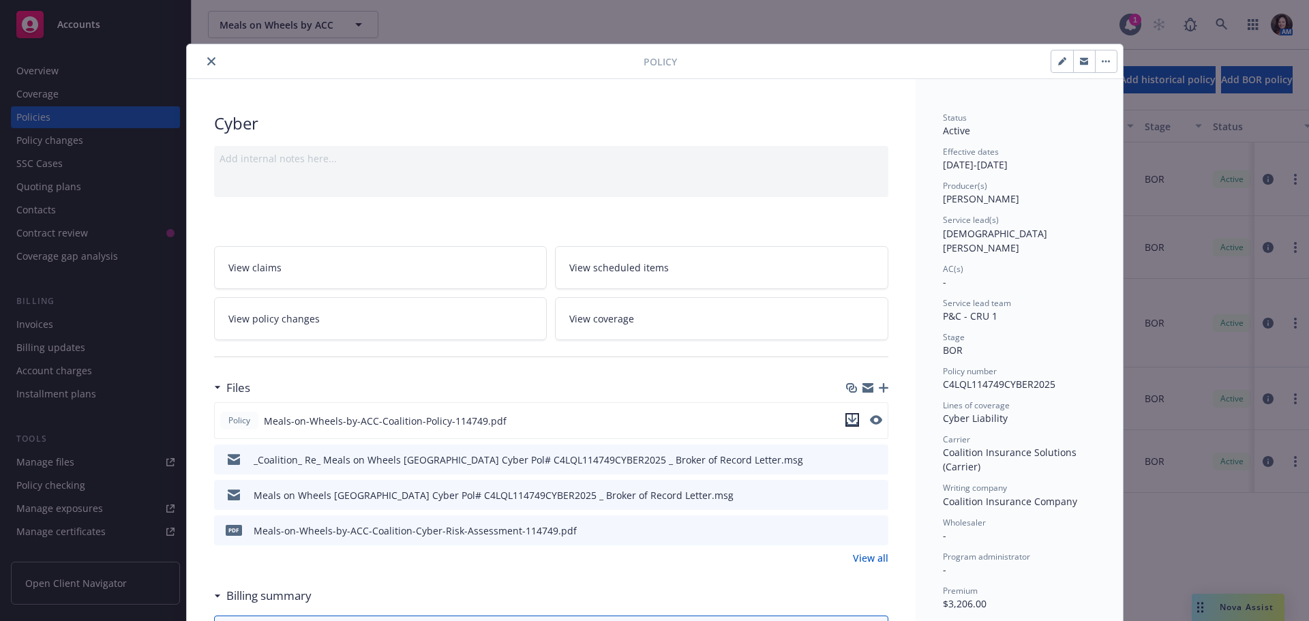
click at [848, 421] on icon "download file" at bounding box center [852, 419] width 9 height 8
drag, startPoint x: 1079, startPoint y: 59, endPoint x: 983, endPoint y: 303, distance: 261.7
click at [1080, 59] on icon "button" at bounding box center [1084, 59] width 8 height 3
click at [554, 25] on div "Policy Cyber Add internal notes here... View claims View scheduled items View p…" at bounding box center [654, 310] width 1309 height 621
click at [195, 64] on div at bounding box center [417, 61] width 451 height 16
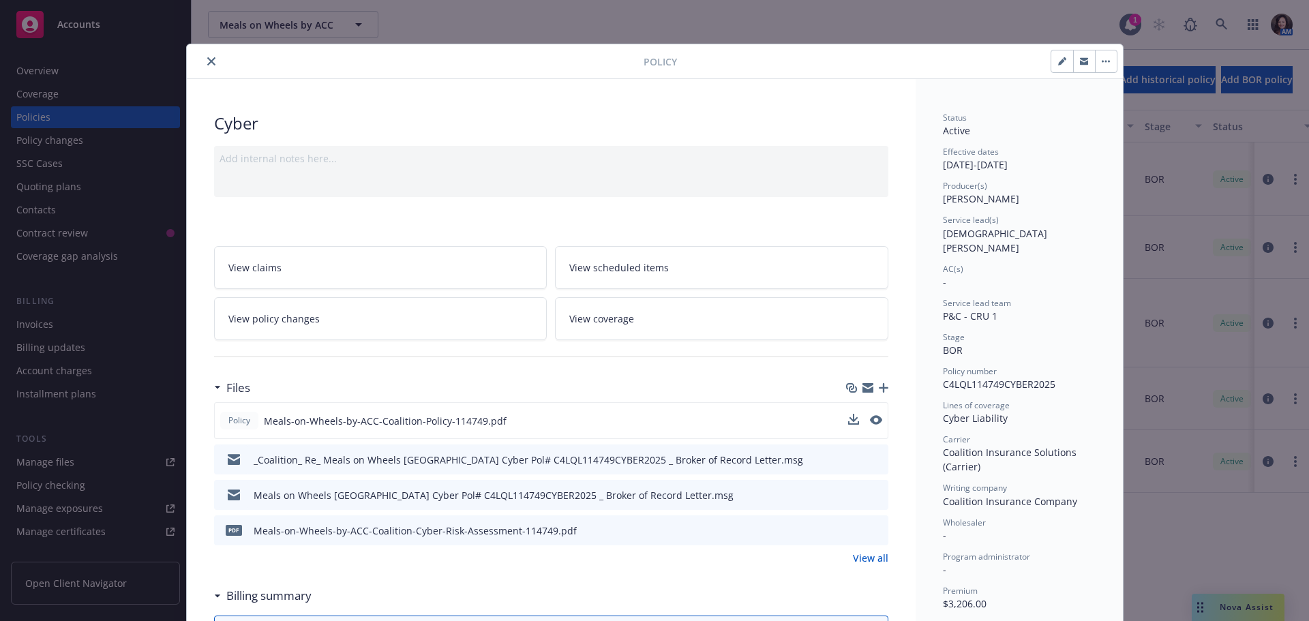
click at [207, 59] on icon "close" at bounding box center [211, 61] width 8 height 8
